Goal: Check status: Check status

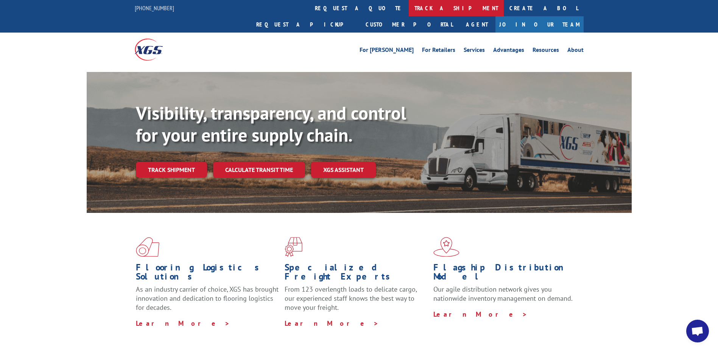
click at [409, 6] on link "track a shipment" at bounding box center [456, 8] width 95 height 16
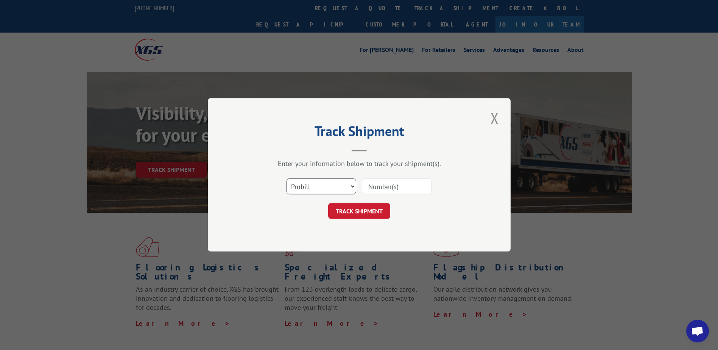
click at [351, 188] on select "Select category... Probill BOL PO" at bounding box center [321, 187] width 70 height 16
select select "bol"
click at [286, 179] on select "Select category... Probill BOL PO" at bounding box center [321, 187] width 70 height 16
click at [398, 185] on input at bounding box center [397, 187] width 70 height 16
type input "2821074"
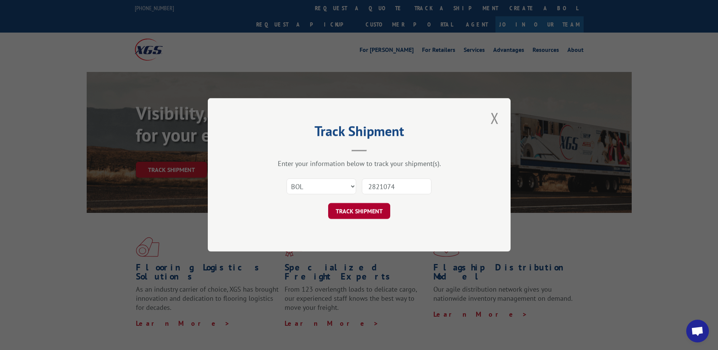
click at [372, 215] on button "TRACK SHIPMENT" at bounding box center [359, 211] width 62 height 16
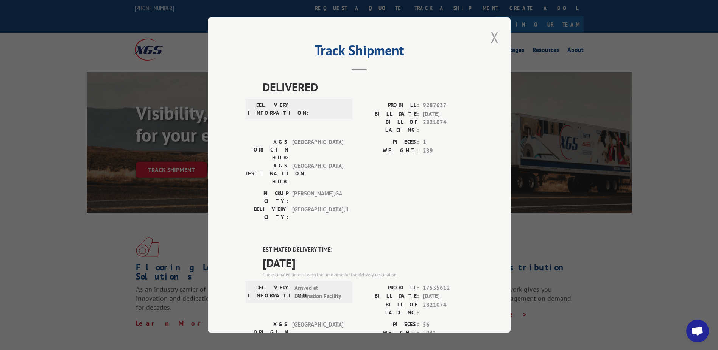
click at [492, 37] on button "Close modal" at bounding box center [494, 37] width 13 height 21
